Goal: Task Accomplishment & Management: Use online tool/utility

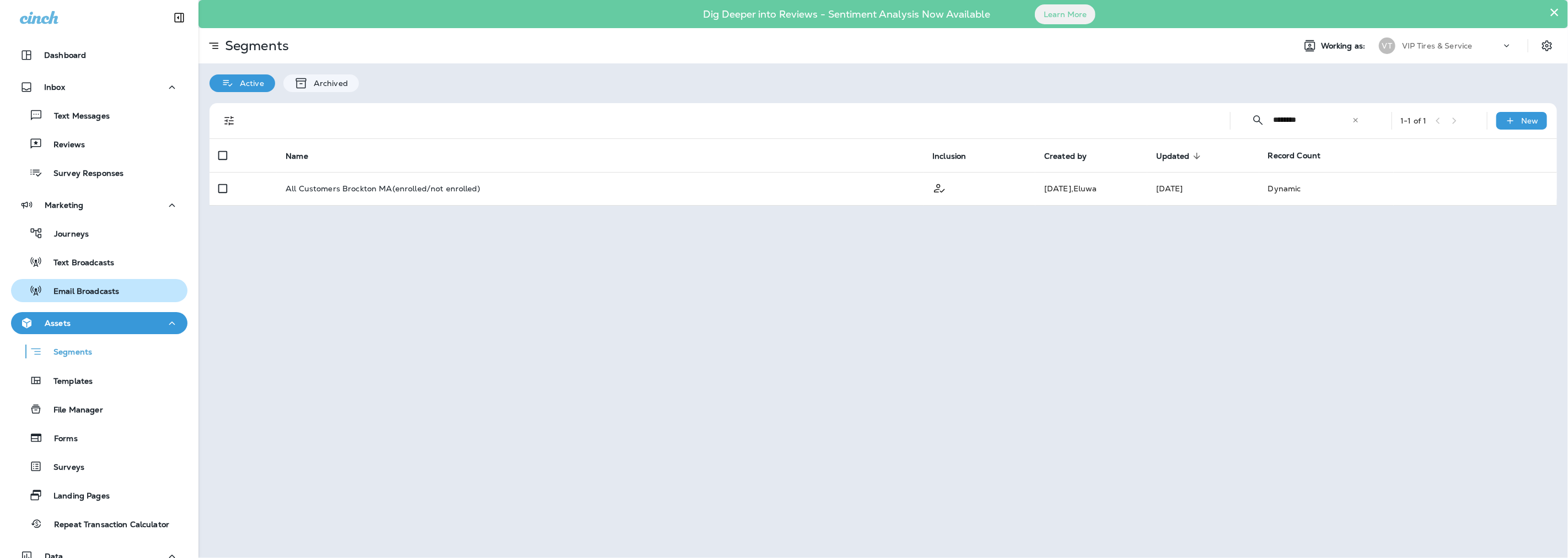
click at [55, 295] on p "Email Broadcasts" at bounding box center [81, 291] width 77 height 10
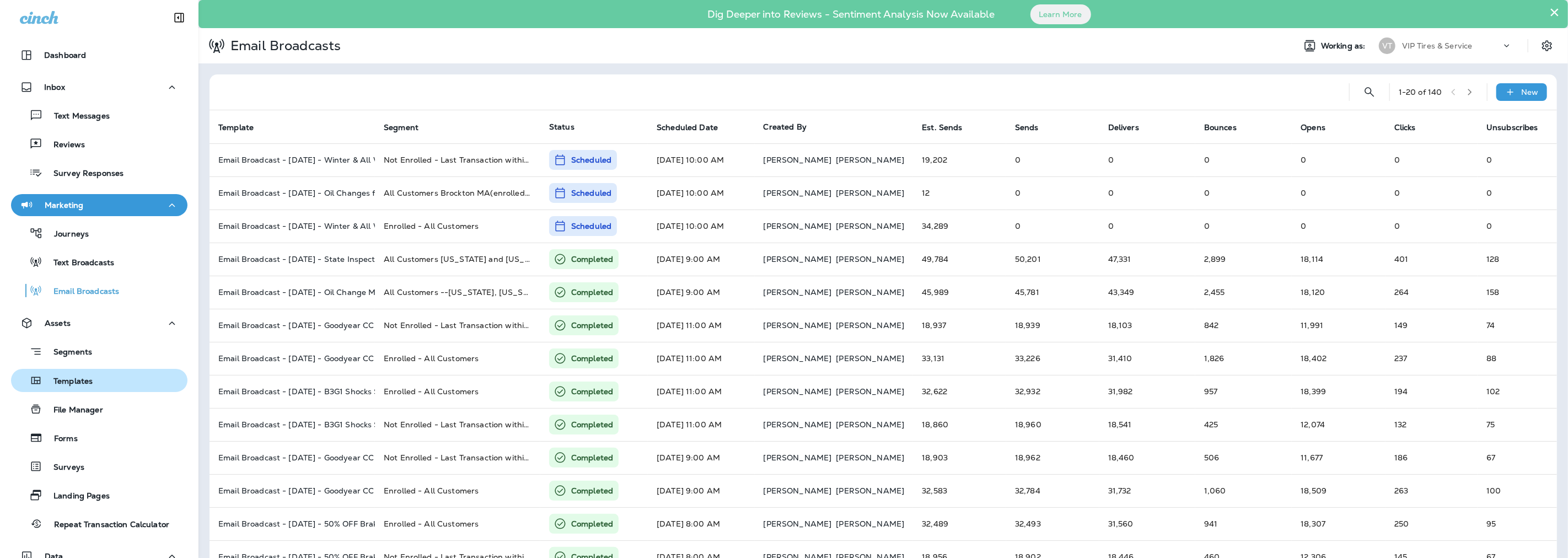
click at [80, 378] on p "Templates" at bounding box center [68, 382] width 50 height 10
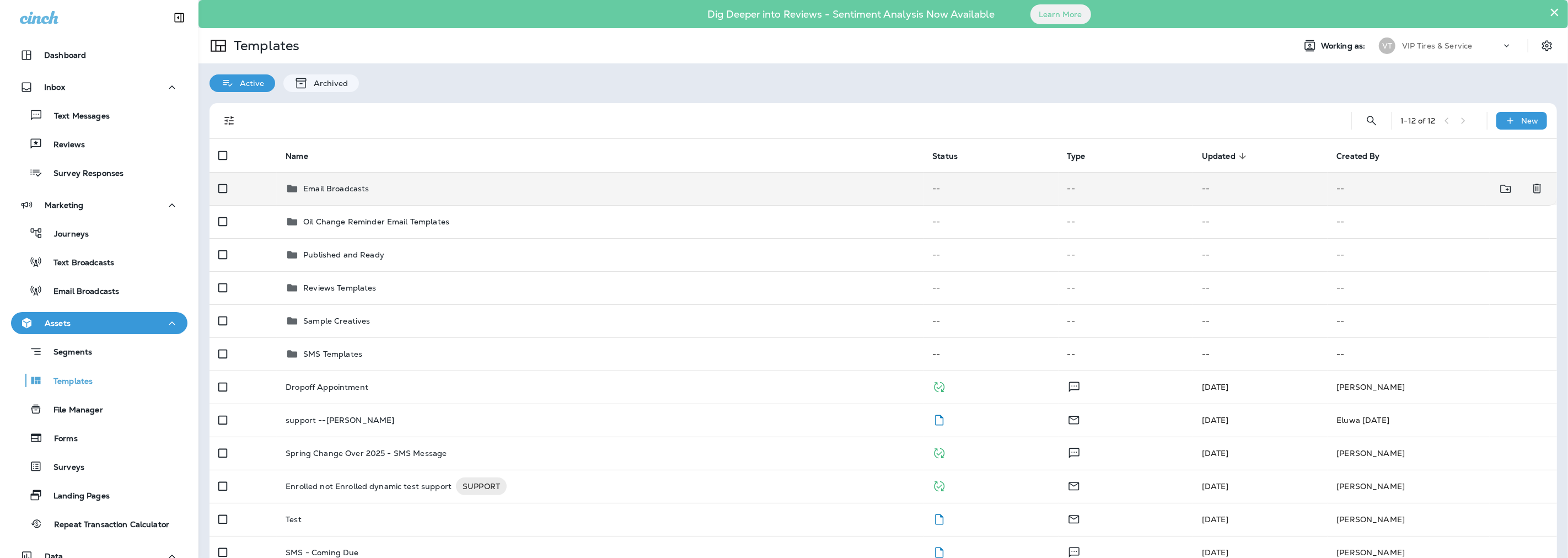
click at [345, 190] on p "Email Broadcasts" at bounding box center [336, 189] width 66 height 9
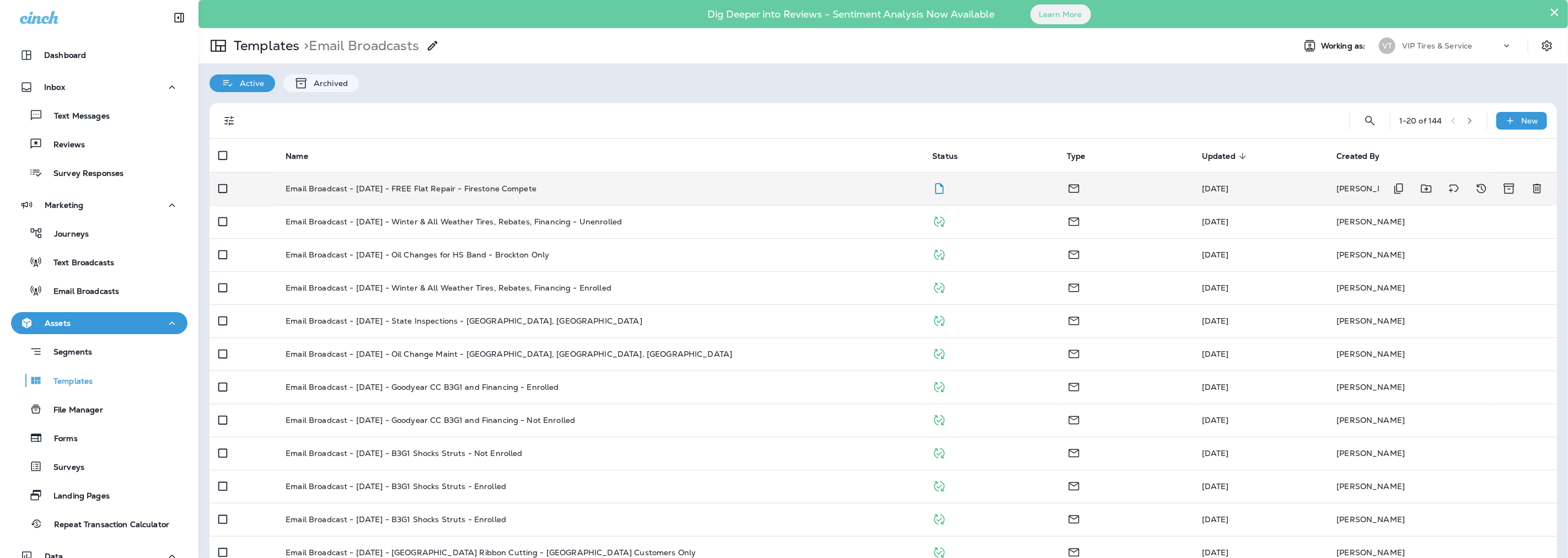
click at [443, 185] on p "Email Broadcast - [DATE] - FREE Flat Repair - Firestone Compete" at bounding box center [411, 189] width 251 height 9
